Goal: Task Accomplishment & Management: Complete application form

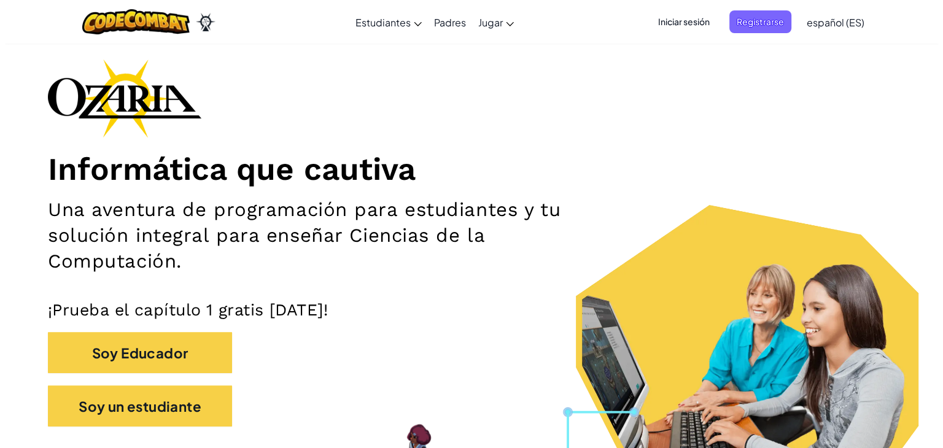
scroll to position [48, 0]
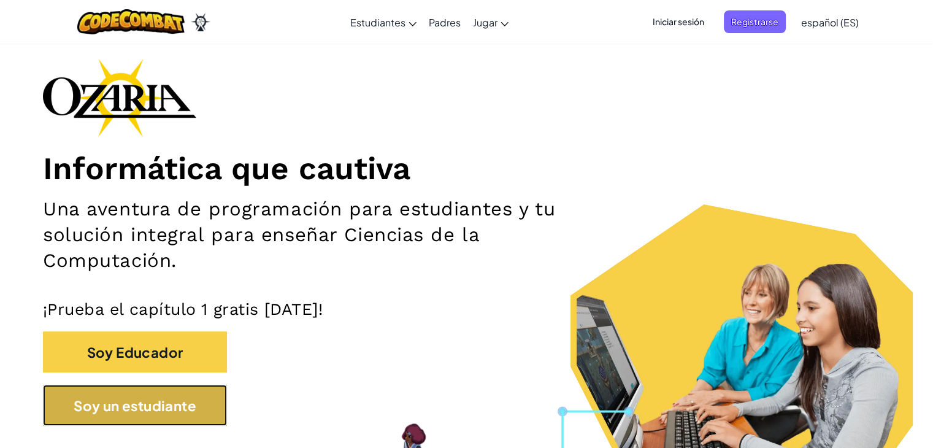
click at [193, 395] on button "Soy un estudiante" at bounding box center [135, 405] width 184 height 41
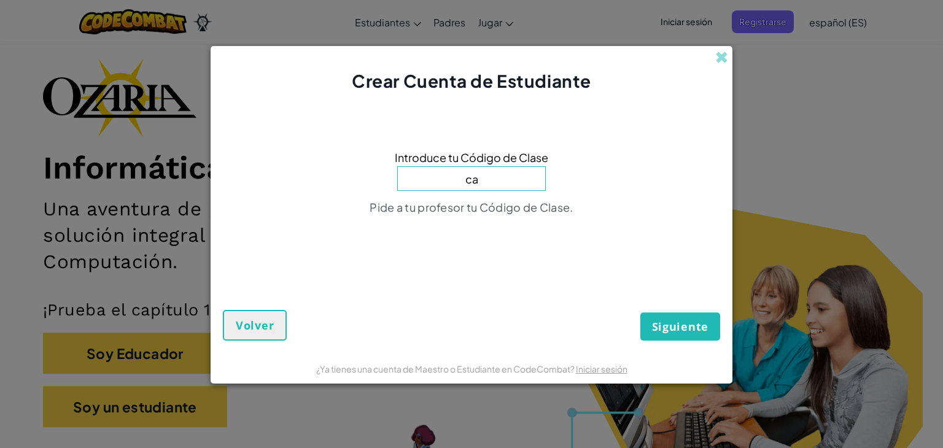
type input "CakeSpellcat"
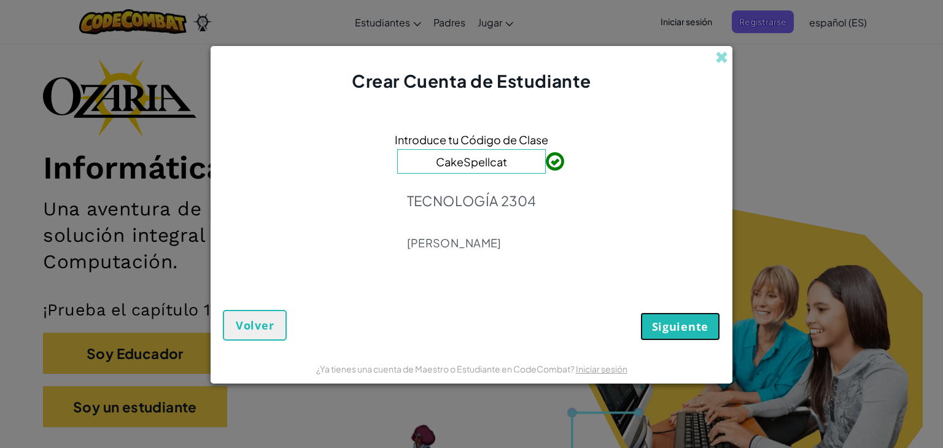
click at [687, 320] on font "Siguiente" at bounding box center [680, 326] width 56 height 15
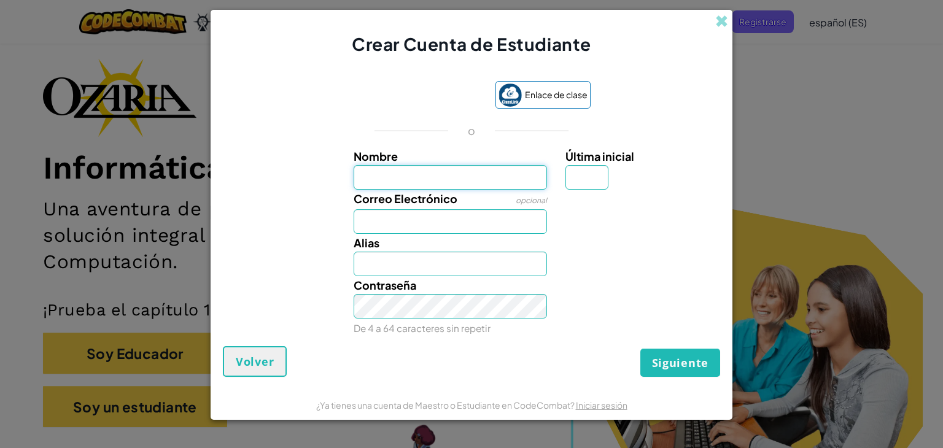
click at [444, 169] on input "Nombre" at bounding box center [450, 177] width 194 height 25
type input "[PERSON_NAME]"
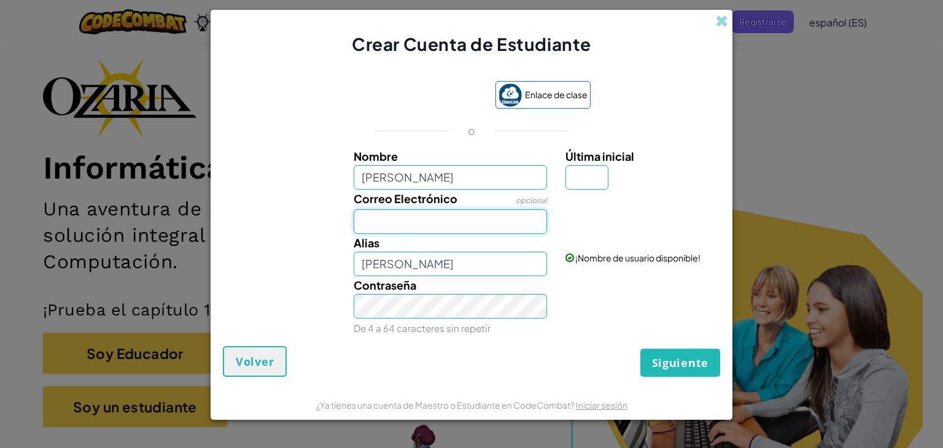
click at [477, 215] on input "Correo Electrónico" at bounding box center [450, 221] width 194 height 25
type input "[EMAIL_ADDRESS][DOMAIN_NAME]"
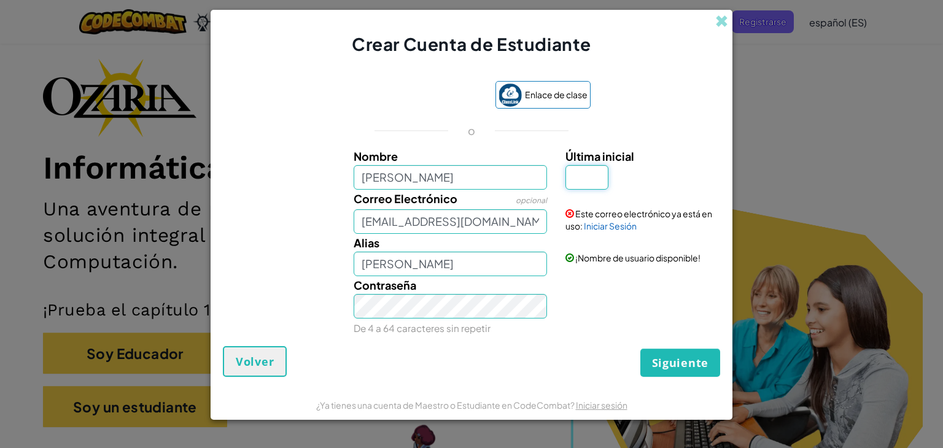
click at [593, 177] on input "Última inicial" at bounding box center [586, 177] width 43 height 25
click at [619, 229] on font "Iniciar Sesión" at bounding box center [610, 225] width 53 height 11
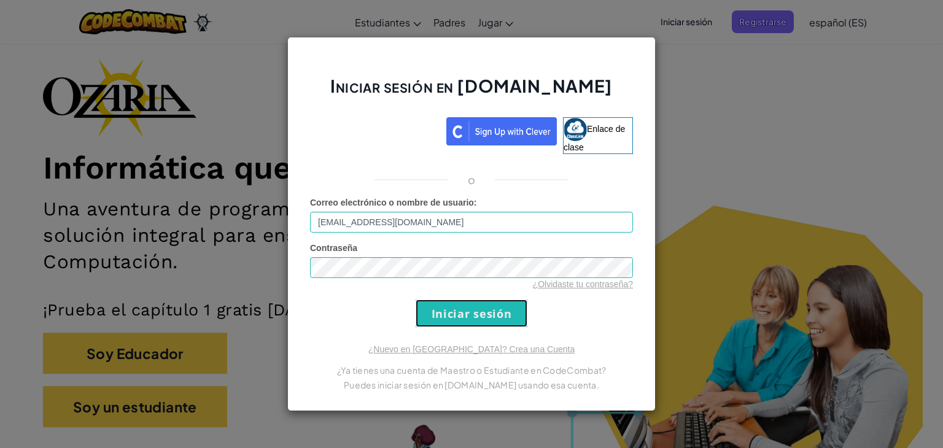
click at [469, 314] on input "Iniciar sesión" at bounding box center [471, 313] width 112 height 28
